Goal: Task Accomplishment & Management: Use online tool/utility

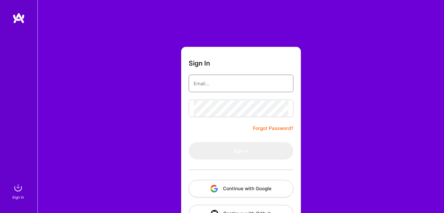
type input "[EMAIL_ADDRESS][DOMAIN_NAME]"
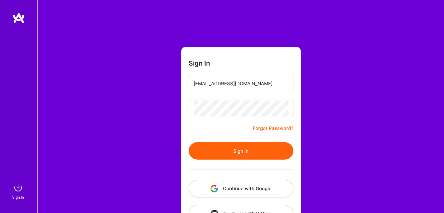
click at [208, 154] on button "Sign In" at bounding box center [241, 150] width 105 height 17
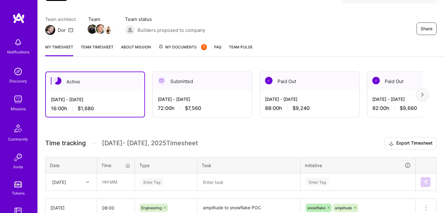
scroll to position [113, 0]
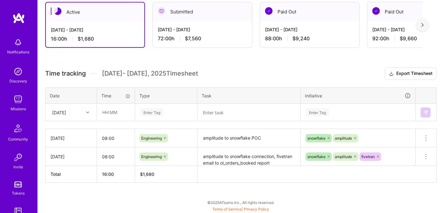
click at [107, 103] on td at bounding box center [116, 111] width 38 height 17
click at [107, 108] on input "text" at bounding box center [115, 112] width 37 height 17
type input "08:00"
click at [154, 115] on div "Enter Tag" at bounding box center [151, 112] width 23 height 10
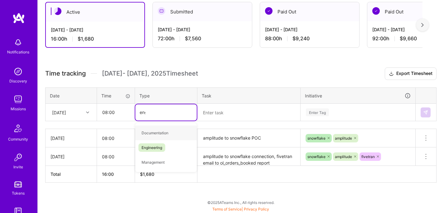
type input "engin"
click at [157, 132] on span "Engineering" at bounding box center [151, 132] width 27 height 8
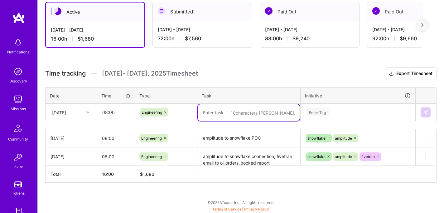
click at [216, 113] on textarea at bounding box center [249, 112] width 102 height 17
type textarea "amplitude to snowflake poc"
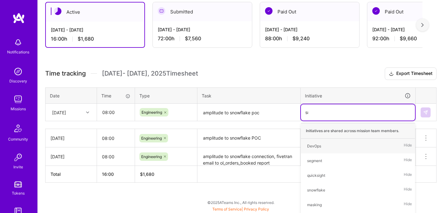
type input "snow"
click at [314, 143] on div "snowflake" at bounding box center [316, 145] width 18 height 7
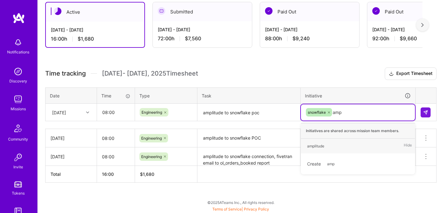
type input "ampl"
click at [329, 146] on div "amplitude Hide" at bounding box center [358, 145] width 114 height 15
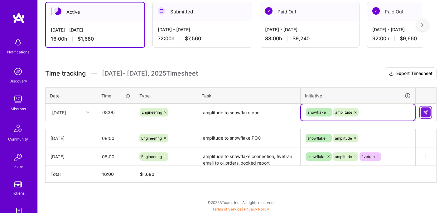
click at [421, 112] on button at bounding box center [425, 112] width 10 height 10
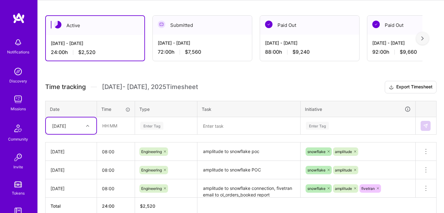
scroll to position [99, 0]
